Goal: Complete application form

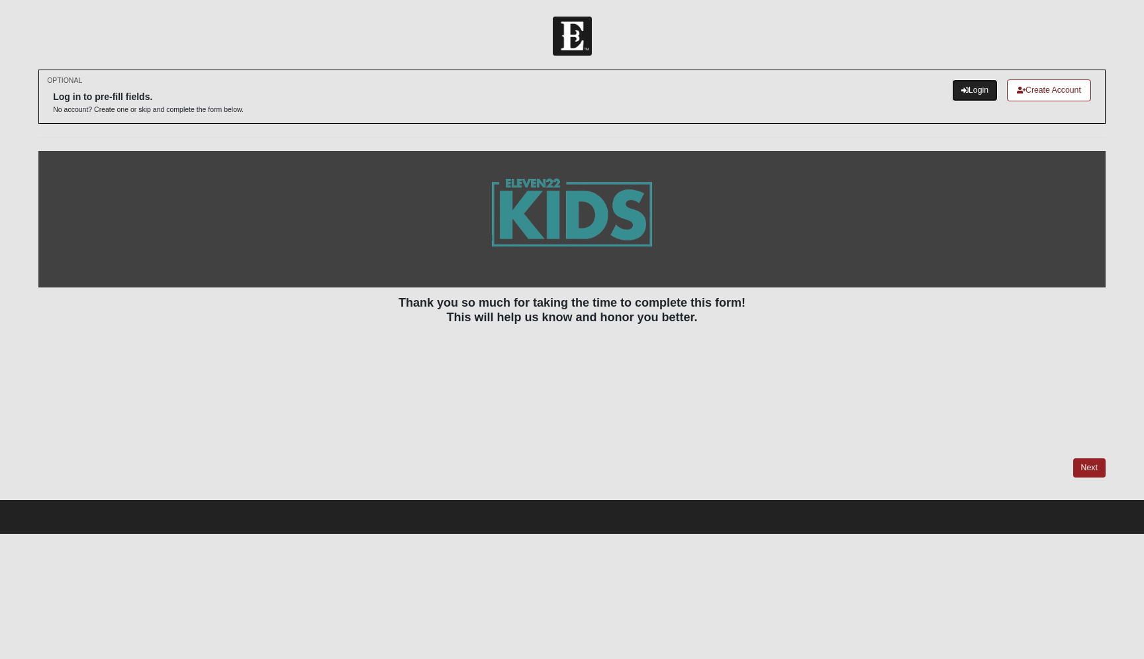
click at [959, 97] on link "Login" at bounding box center [975, 90] width 46 height 22
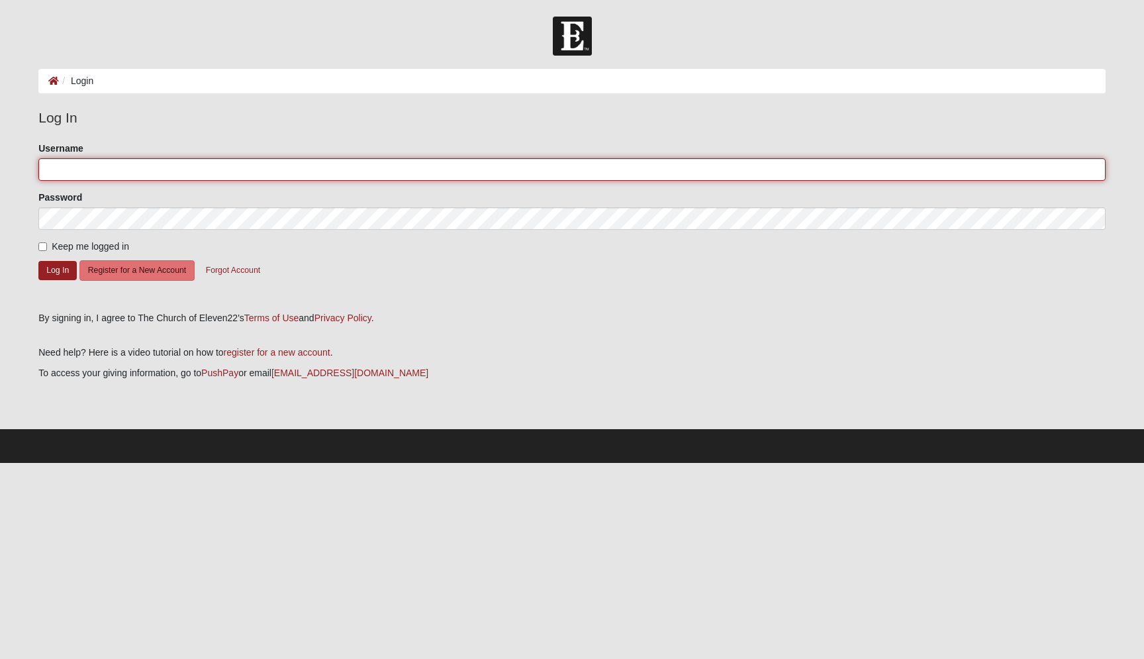
click at [246, 164] on input "Username" at bounding box center [571, 169] width 1067 height 23
type input "[EMAIL_ADDRESS][DOMAIN_NAME]"
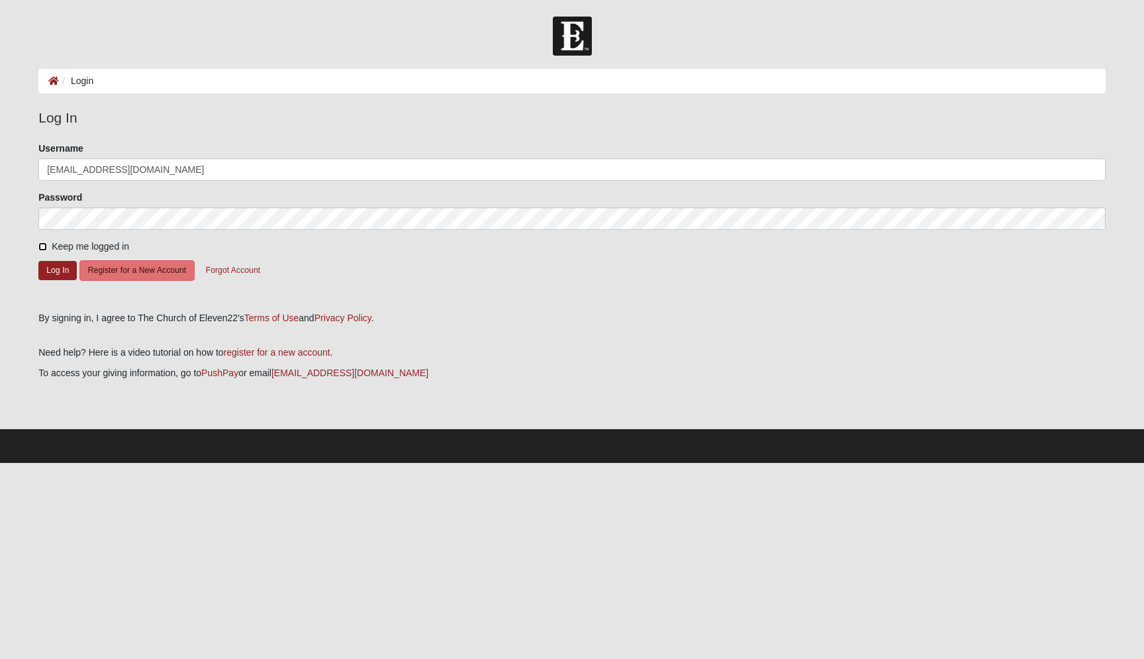
click at [42, 244] on input "Keep me logged in" at bounding box center [42, 246] width 9 height 9
checkbox input "true"
click at [57, 269] on button "Log In" at bounding box center [57, 270] width 38 height 19
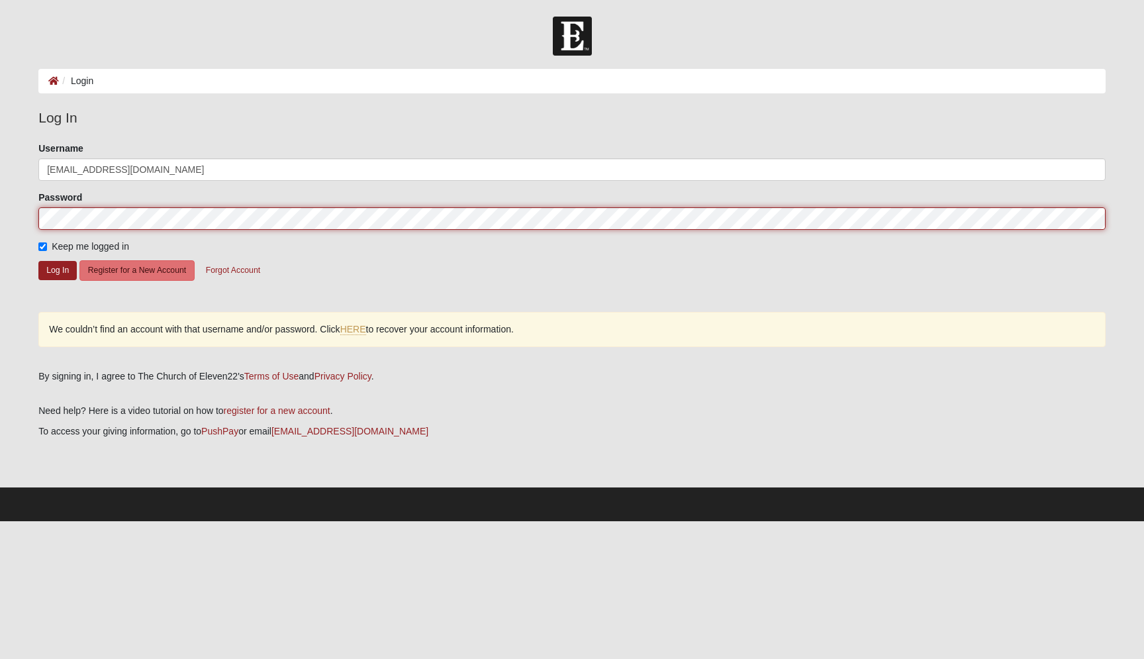
click at [38, 261] on button "Log In" at bounding box center [57, 270] width 38 height 19
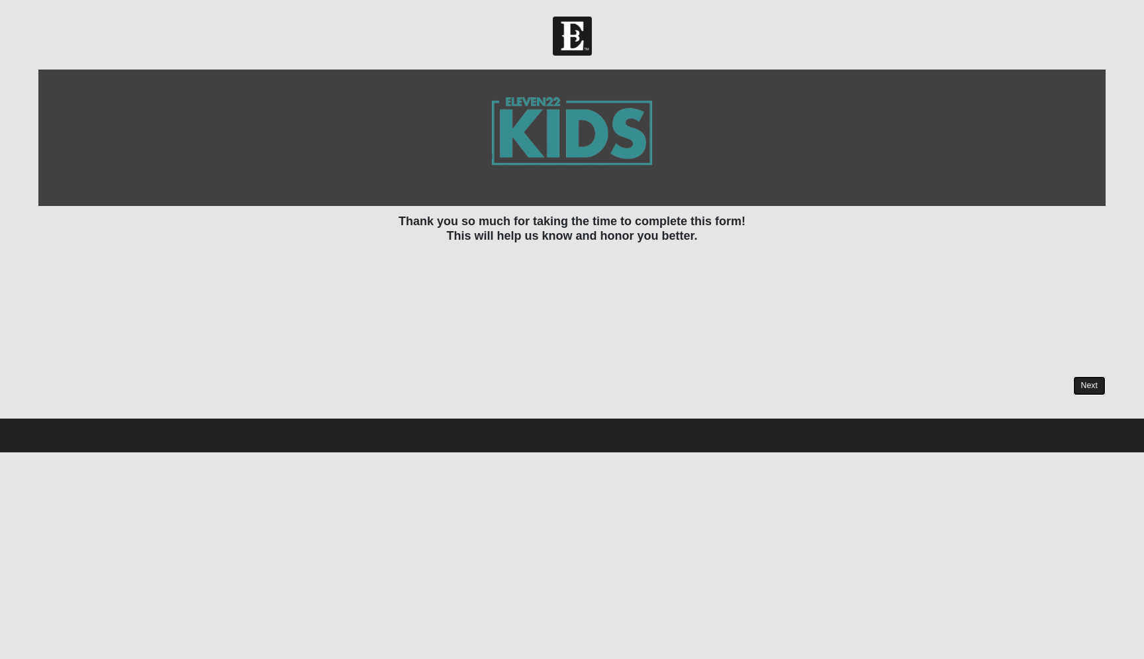
click at [1085, 385] on link "Next" at bounding box center [1089, 385] width 32 height 19
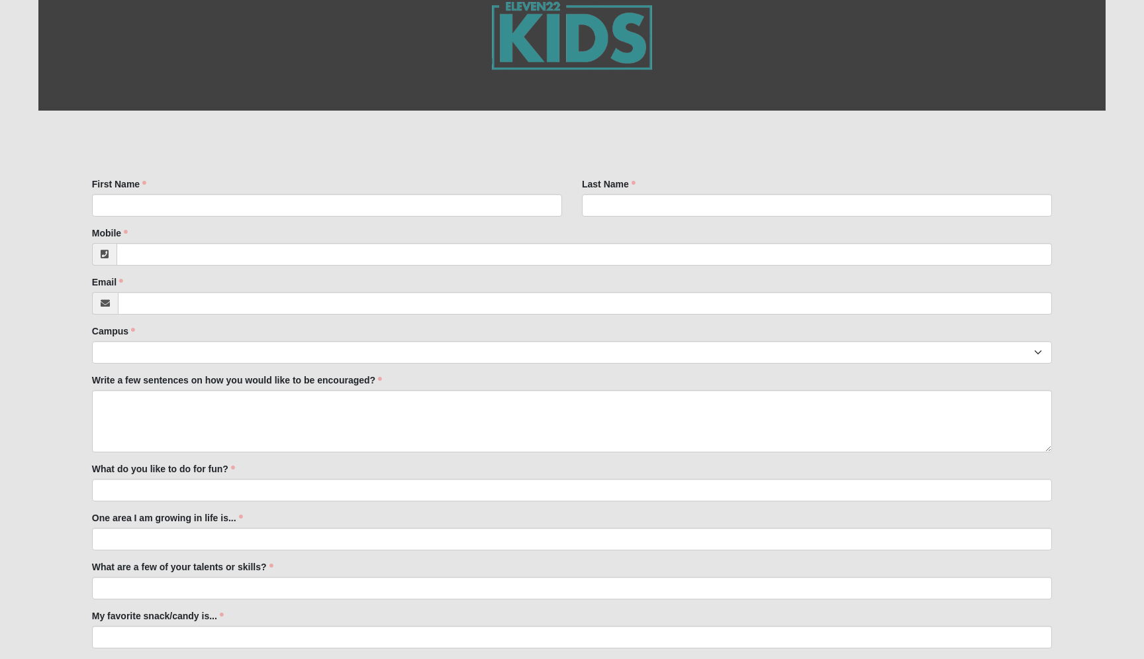
scroll to position [179, 0]
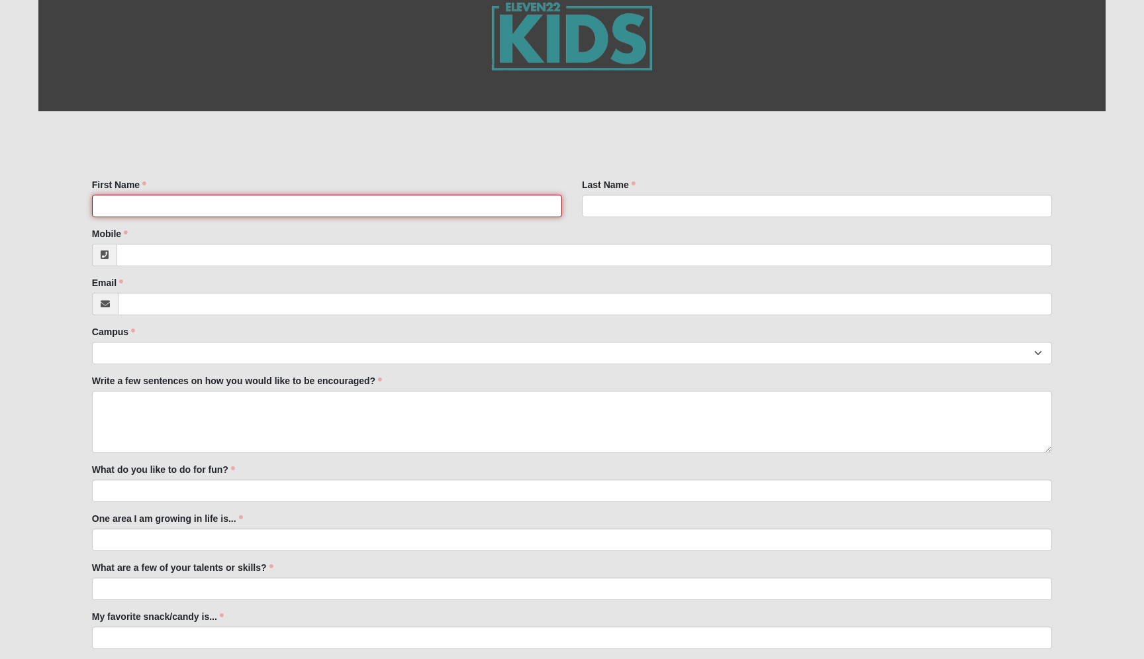
click at [187, 207] on input "First Name" at bounding box center [327, 206] width 470 height 23
type input "Drew"
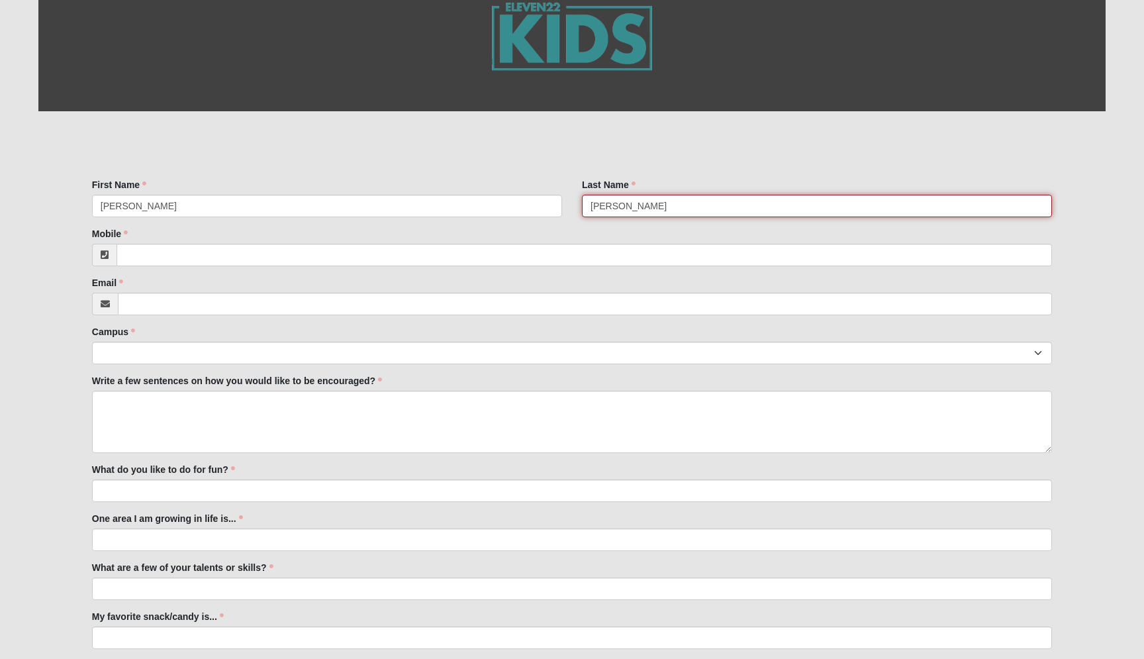
type input "Vaillette"
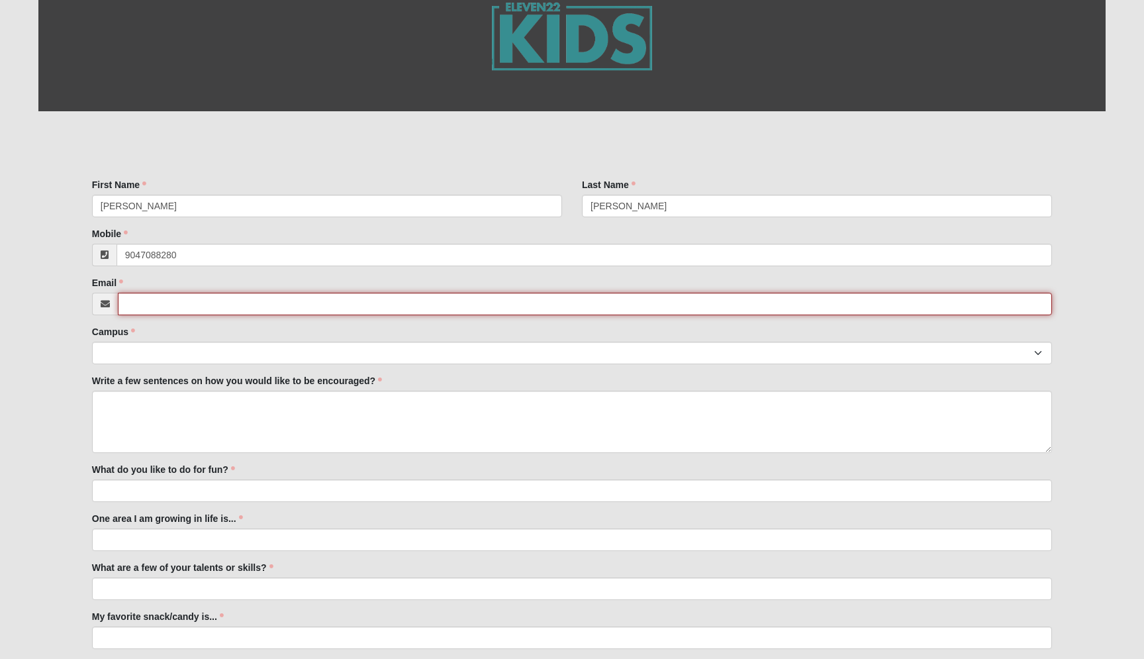
type input "(904) 708-8280"
click at [128, 304] on input "Email" at bounding box center [585, 304] width 934 height 23
type input "ncvaillette@gmail.com"
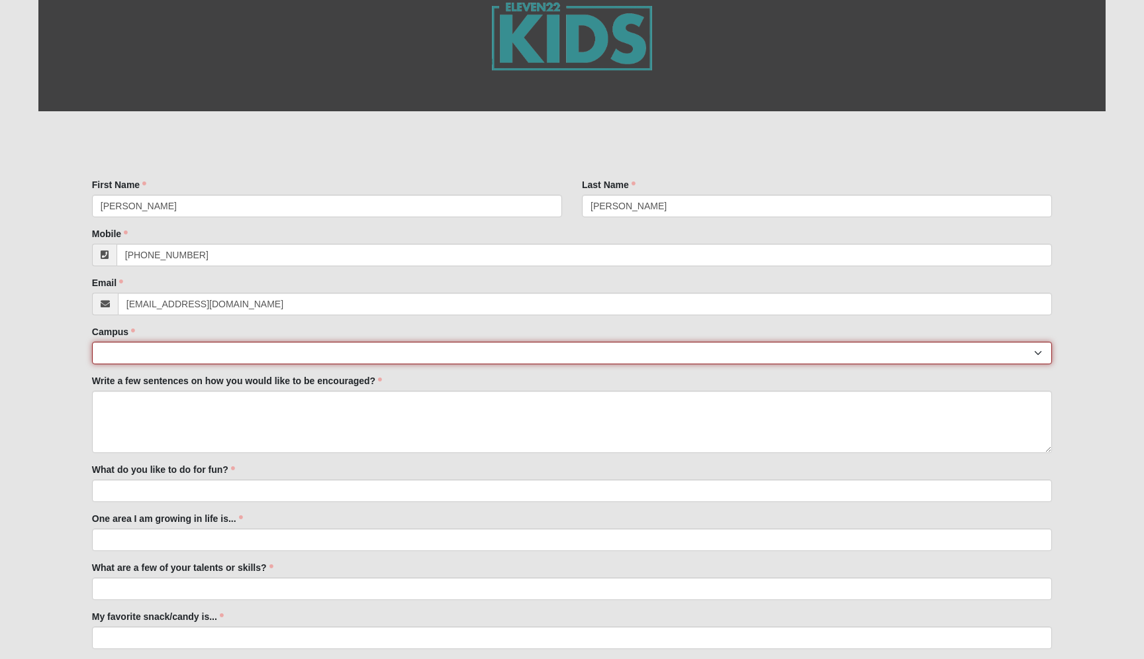
select select "11"
click option "St. Johns" at bounding box center [0, 0] width 0 height 0
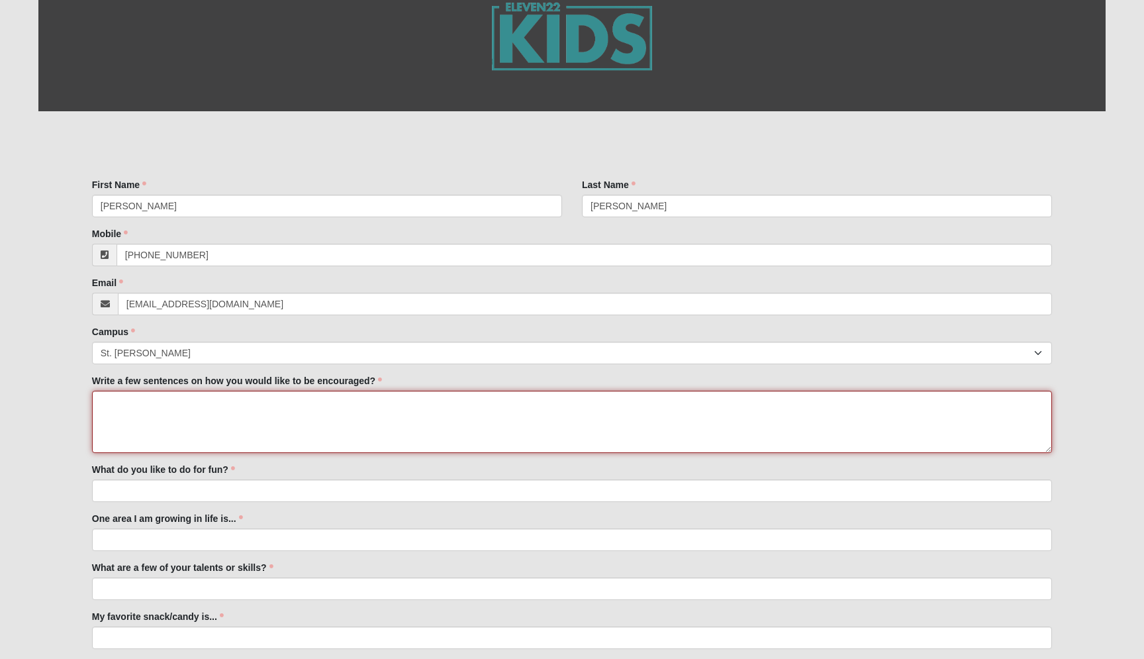
click at [116, 404] on textarea "Write a few sentences on how you would like to be encouraged?" at bounding box center [572, 422] width 960 height 62
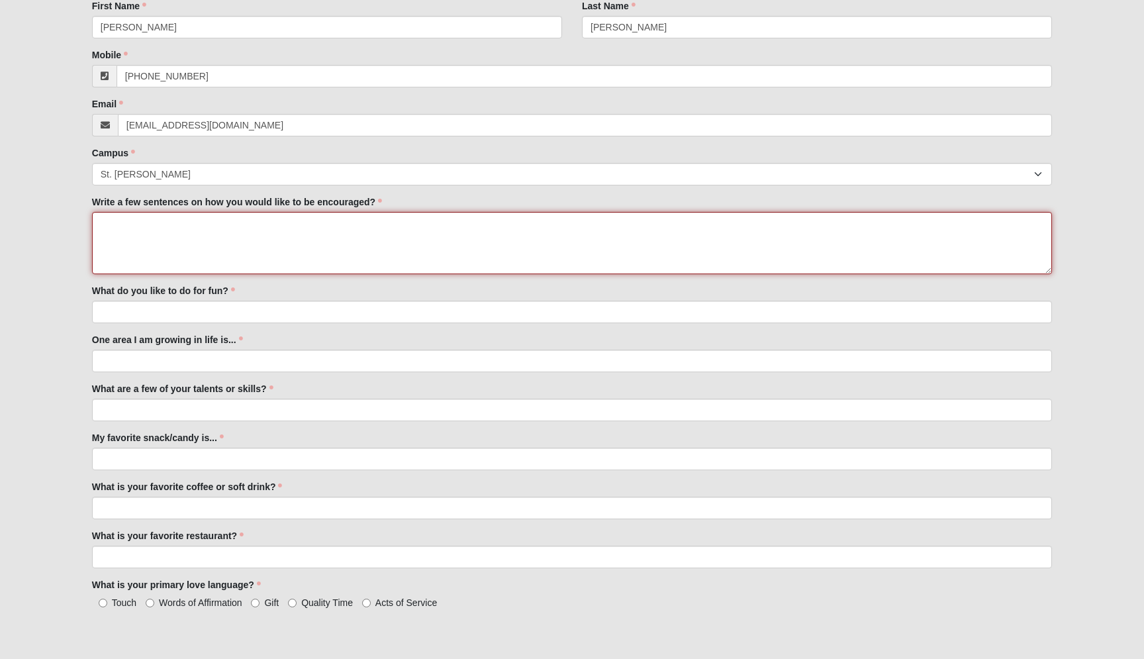
scroll to position [358, 0]
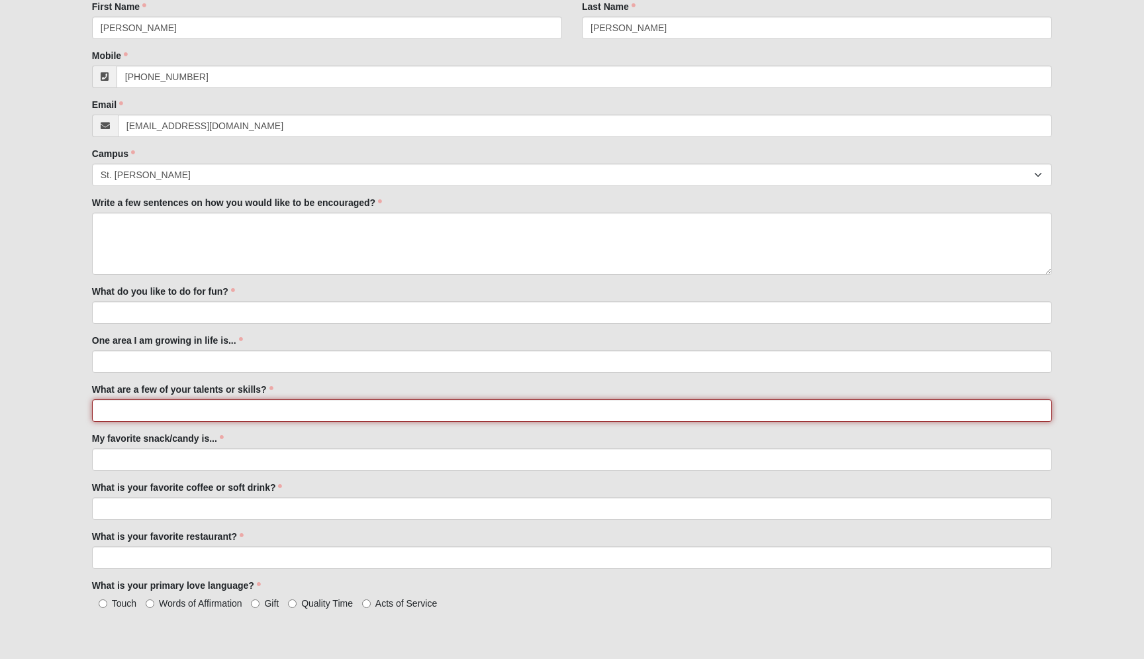
click at [119, 411] on input "What are a few of your talents or skills?" at bounding box center [572, 410] width 960 height 23
type input "Im outgoing and like to make jokes, preform in plays, do magic tricks"
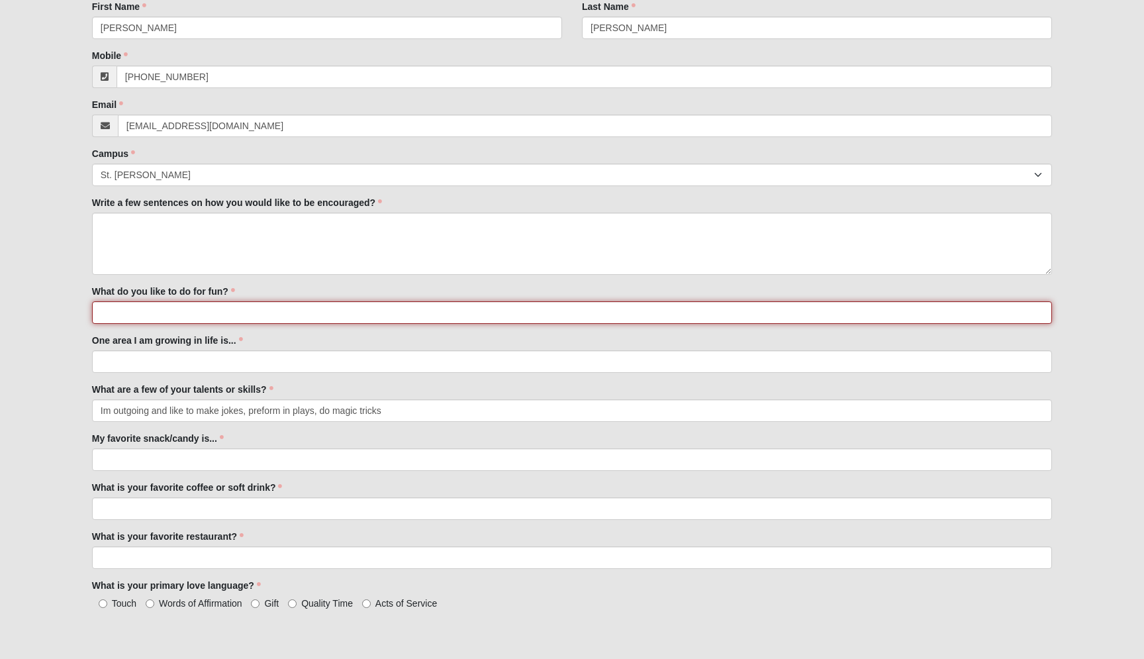
click at [183, 313] on input "What do you like to do for fun?" at bounding box center [572, 312] width 960 height 23
type input "play football"
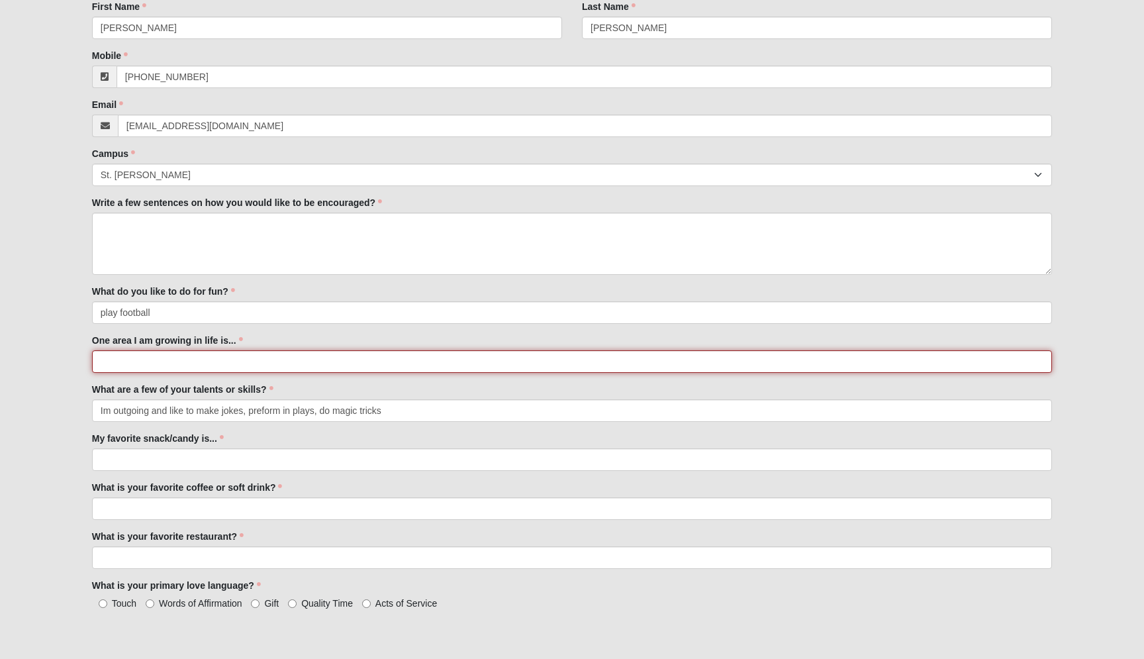
click at [162, 359] on input "One area I am growing in life is..." at bounding box center [572, 361] width 960 height 23
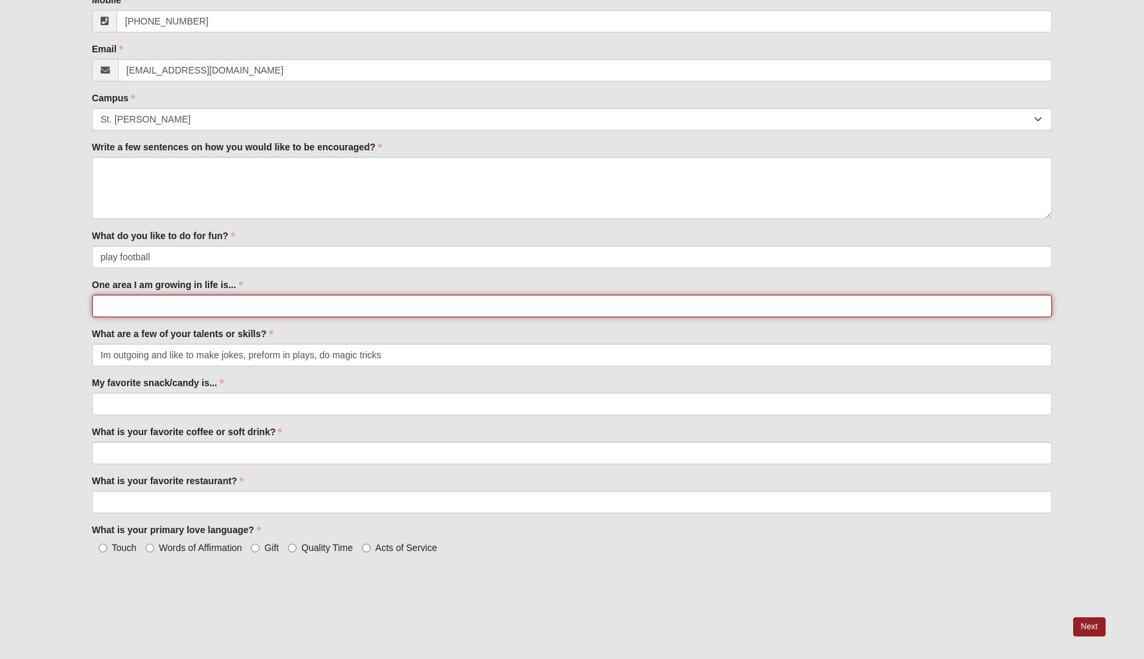
scroll to position [414, 0]
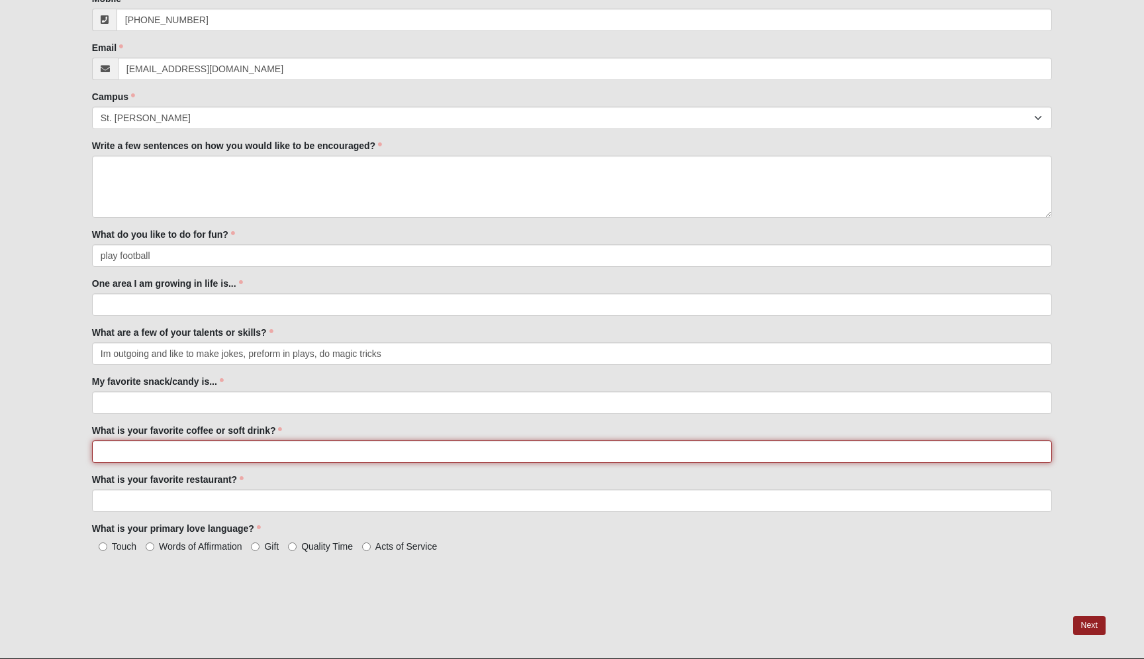
click at [138, 456] on input "What is your favorite coffee or soft drink?" at bounding box center [572, 451] width 960 height 23
type input "Olypop (heathier soda option) and"
